Goal: Check status: Check status

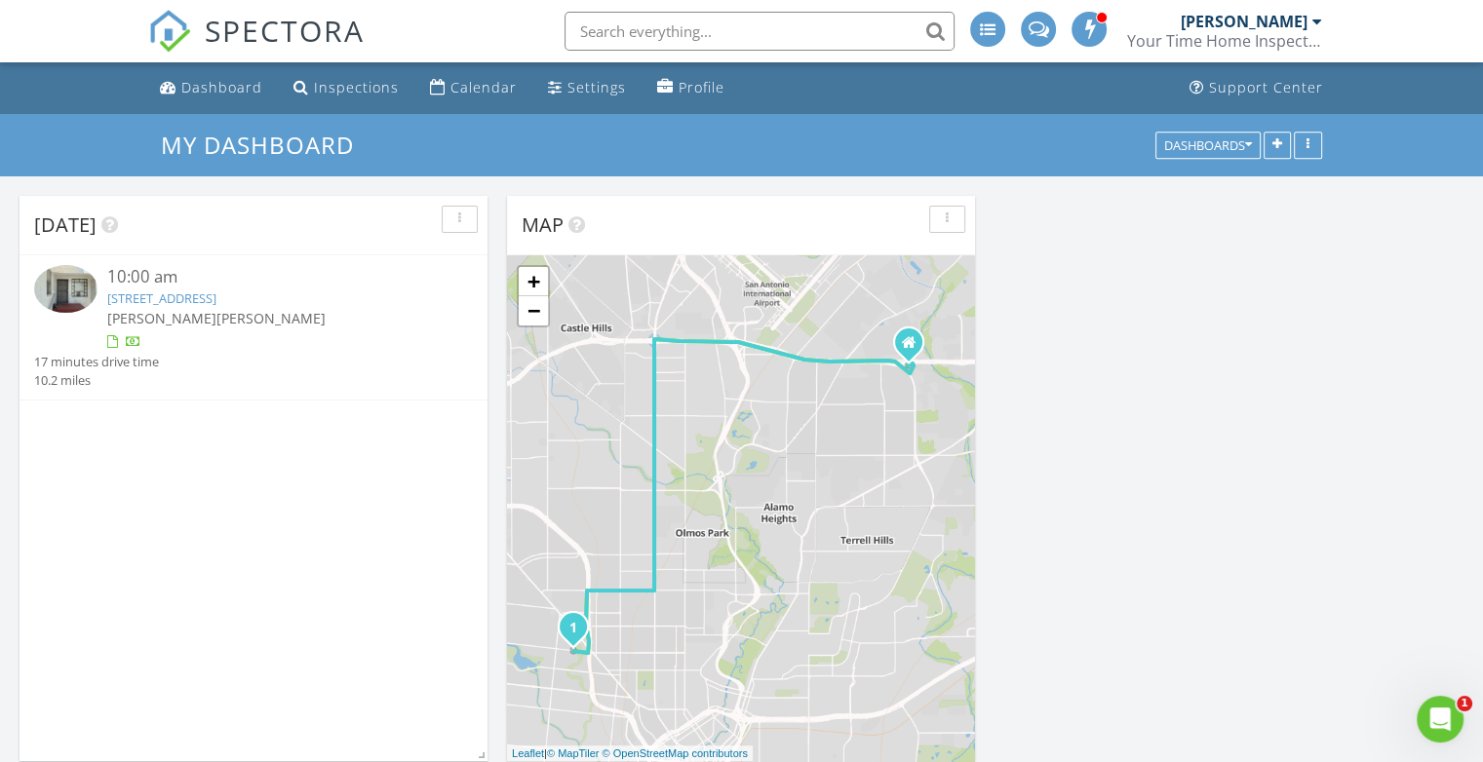
click at [216, 298] on link "1509 W Woodlawn Ave, San Antonio, TX 78201" at bounding box center [161, 299] width 109 height 18
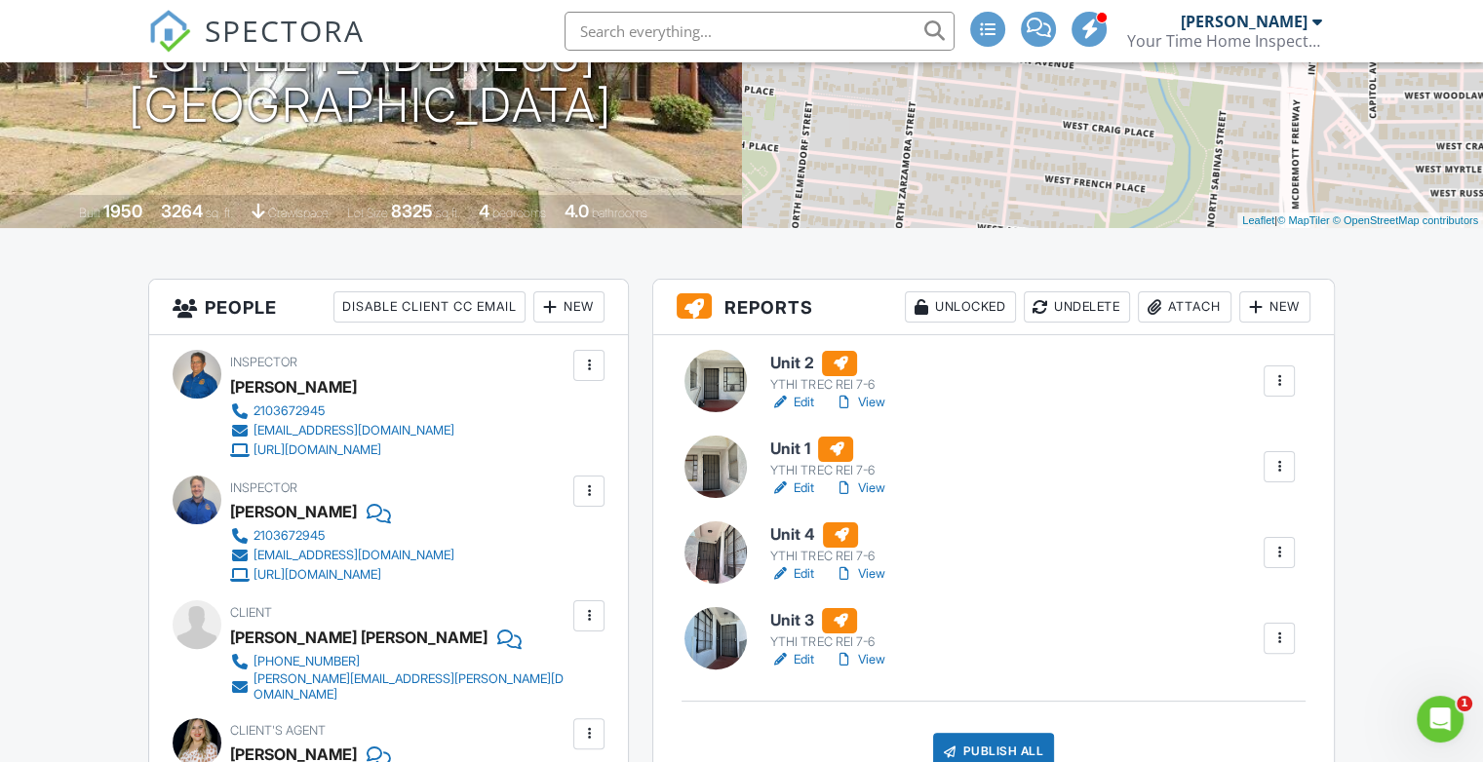
click at [877, 488] on link "View" at bounding box center [859, 489] width 51 height 20
click at [873, 489] on link "View" at bounding box center [859, 489] width 51 height 20
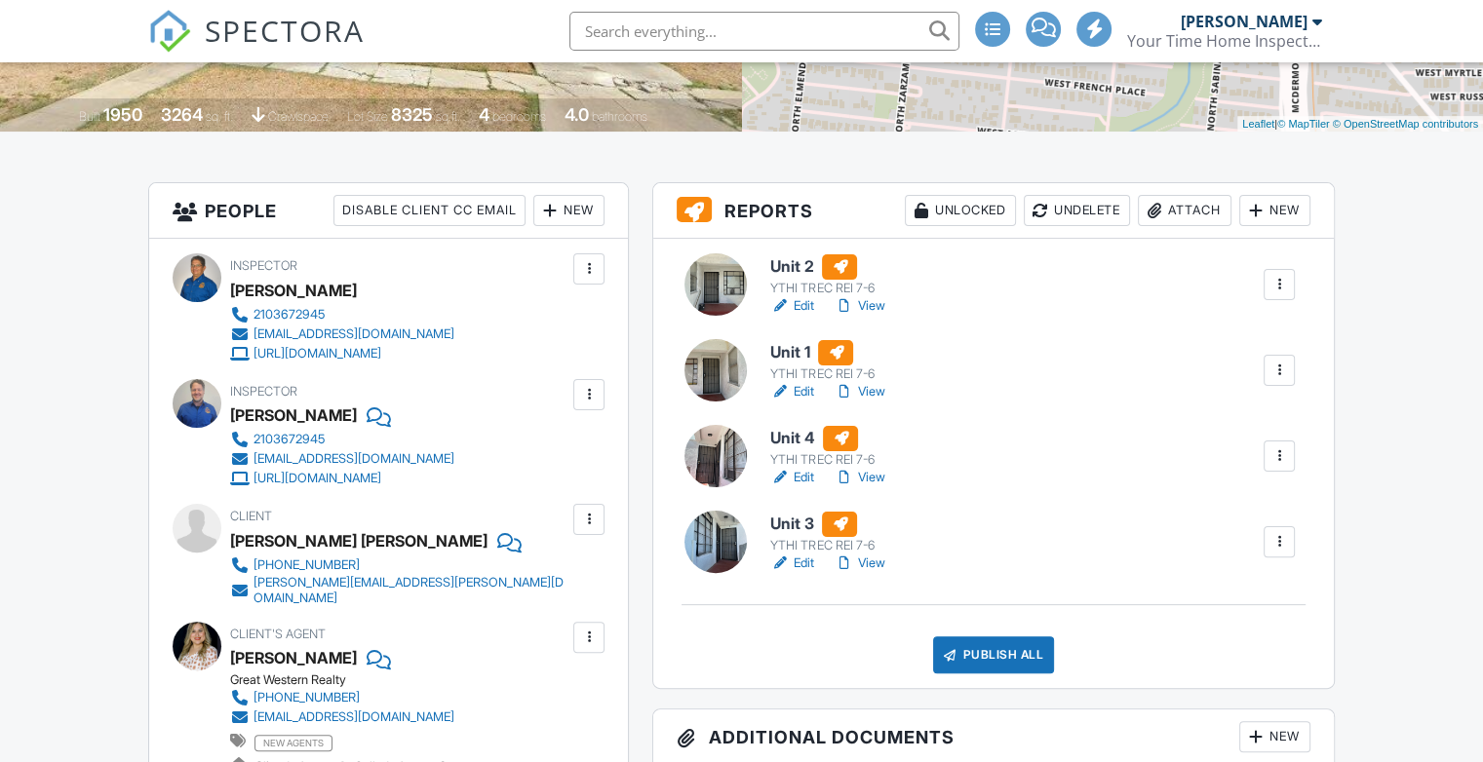
click at [873, 306] on link "View" at bounding box center [859, 306] width 51 height 20
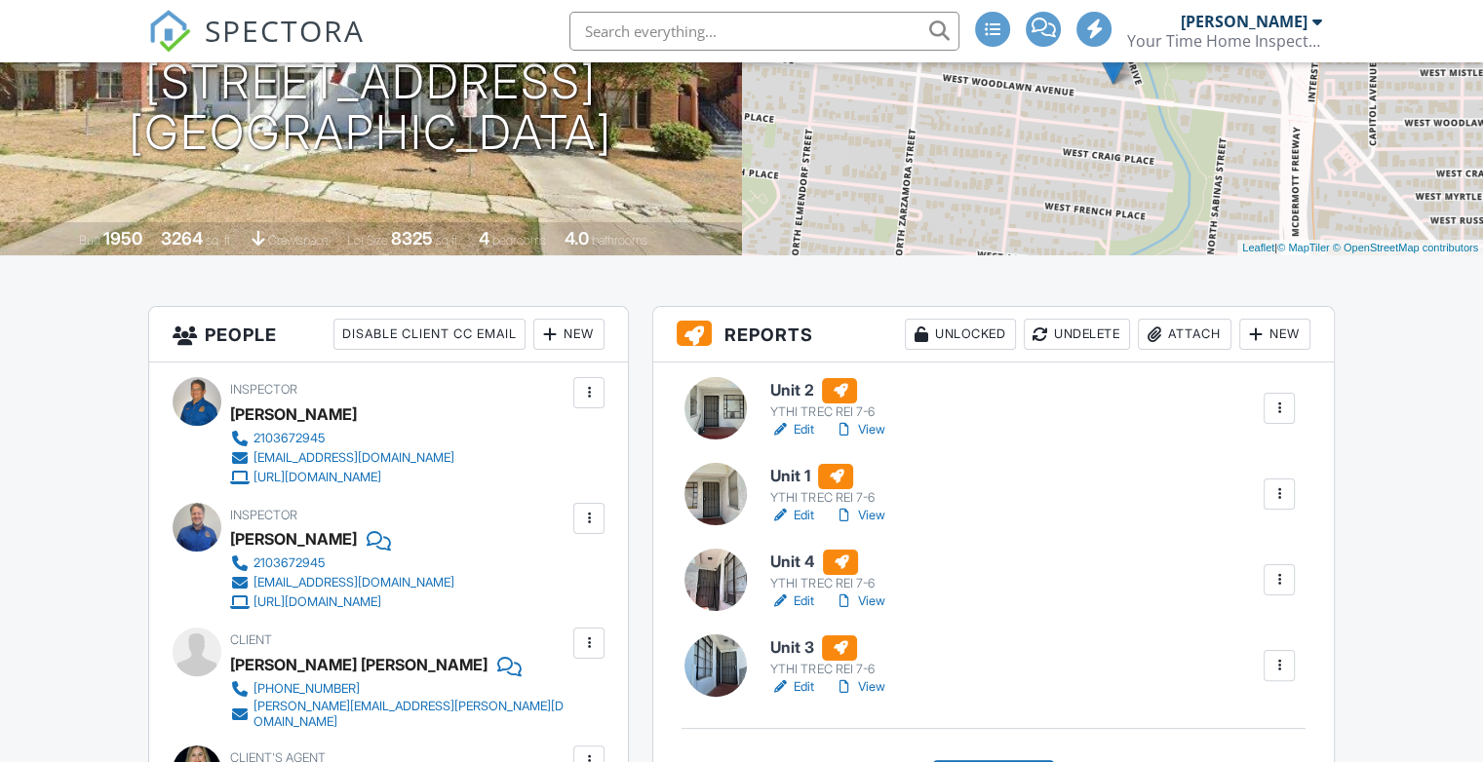
scroll to position [194, 0]
